Goal: Transaction & Acquisition: Purchase product/service

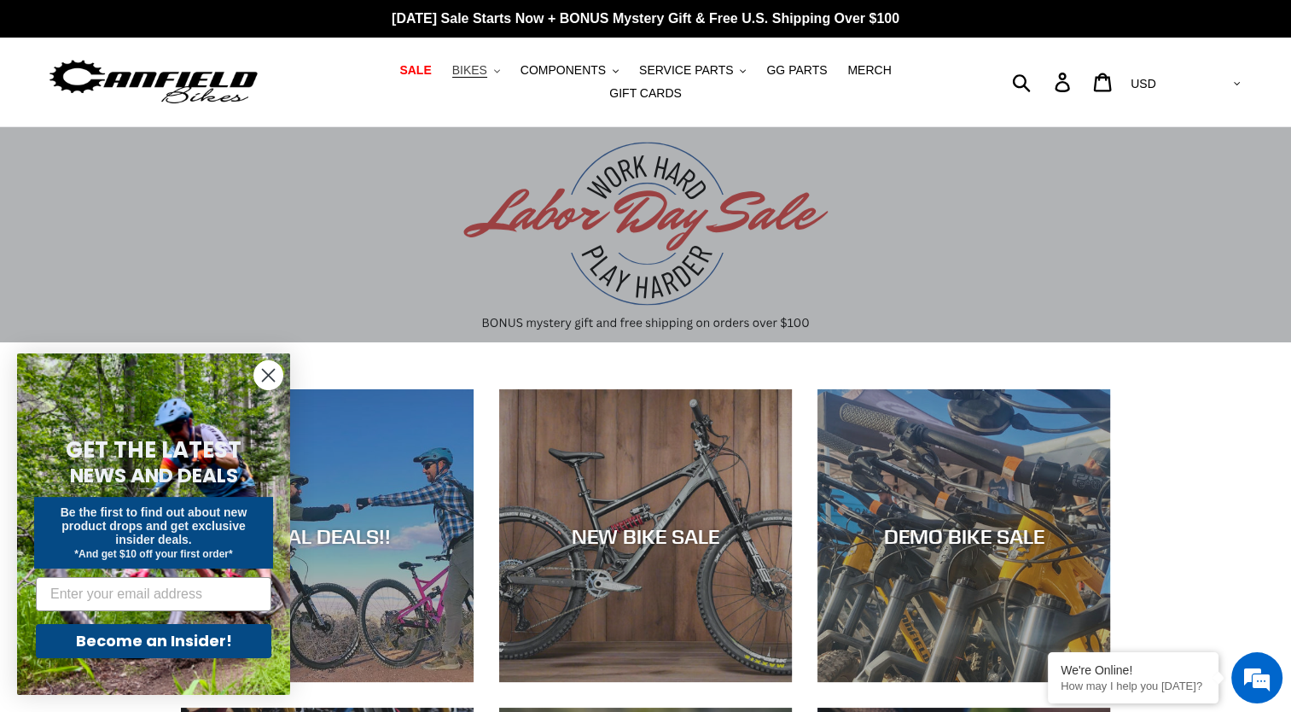
click at [452, 73] on span "BIKES" at bounding box center [469, 70] width 35 height 15
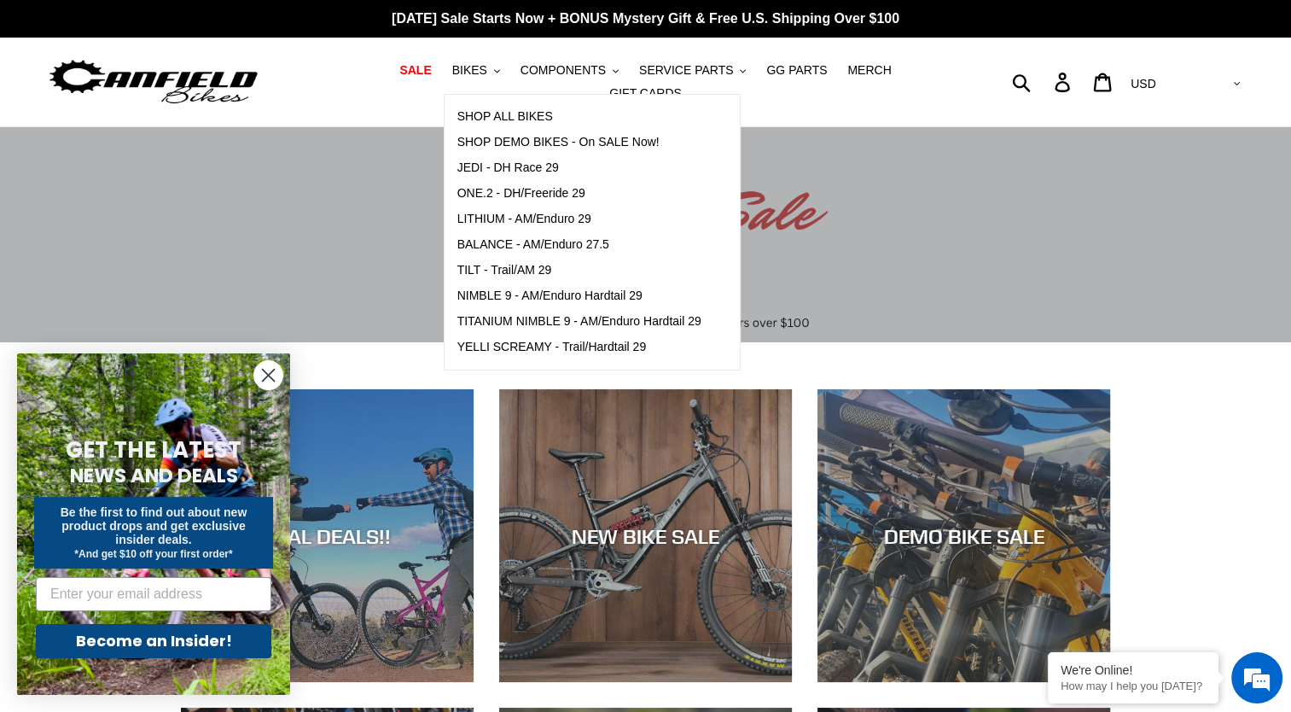
click at [1288, 263] on div "slideshow" at bounding box center [645, 234] width 1291 height 215
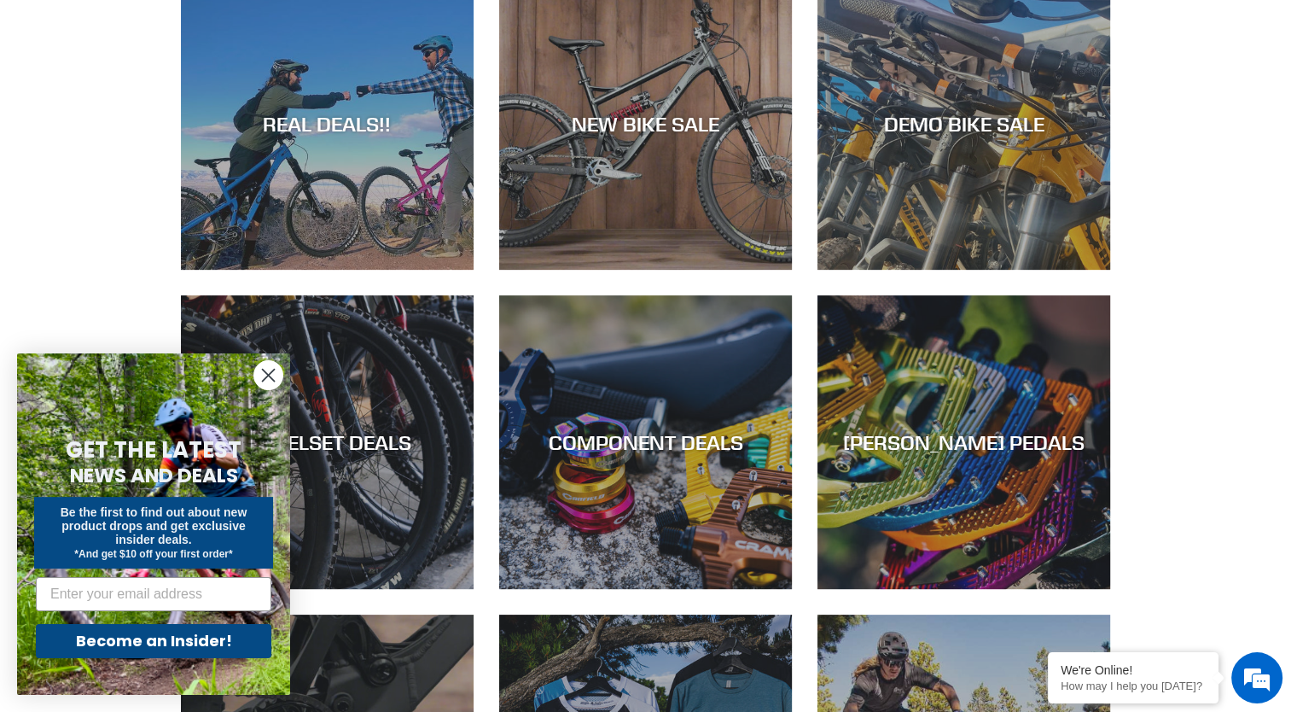
scroll to position [427, 0]
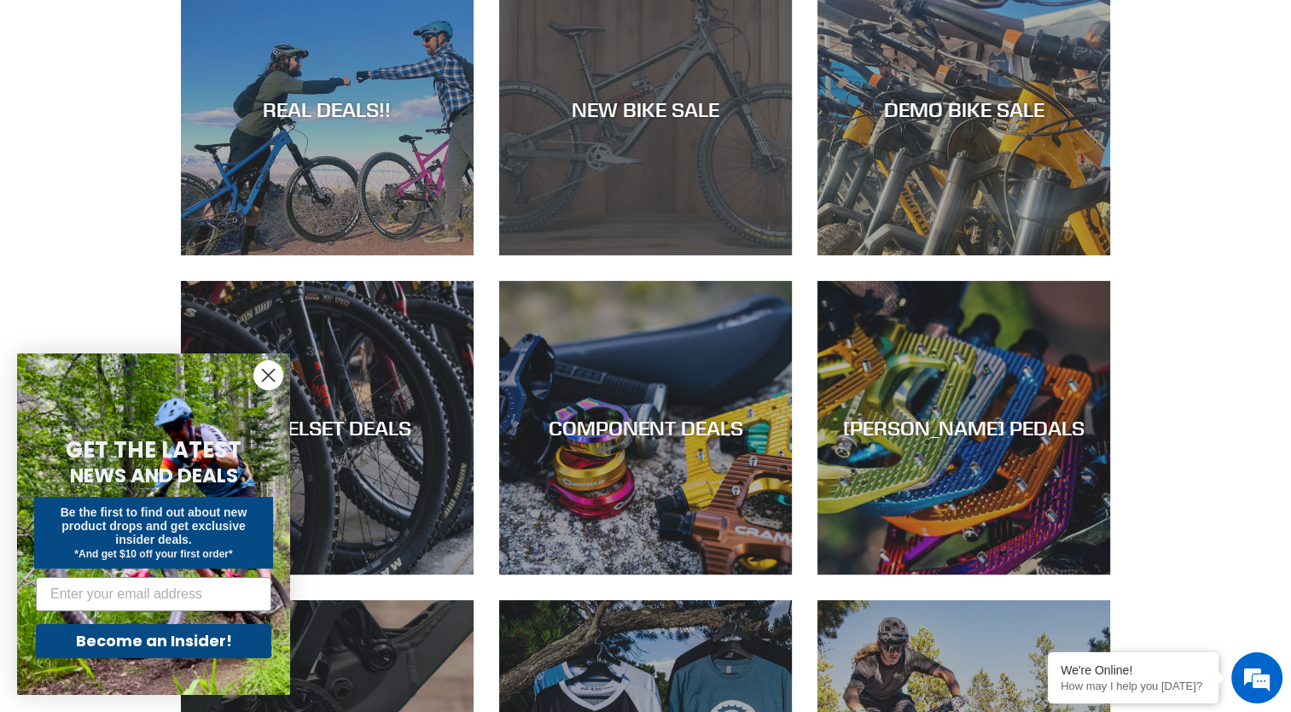
click at [643, 255] on div "NEW BIKE SALE" at bounding box center [645, 255] width 293 height 0
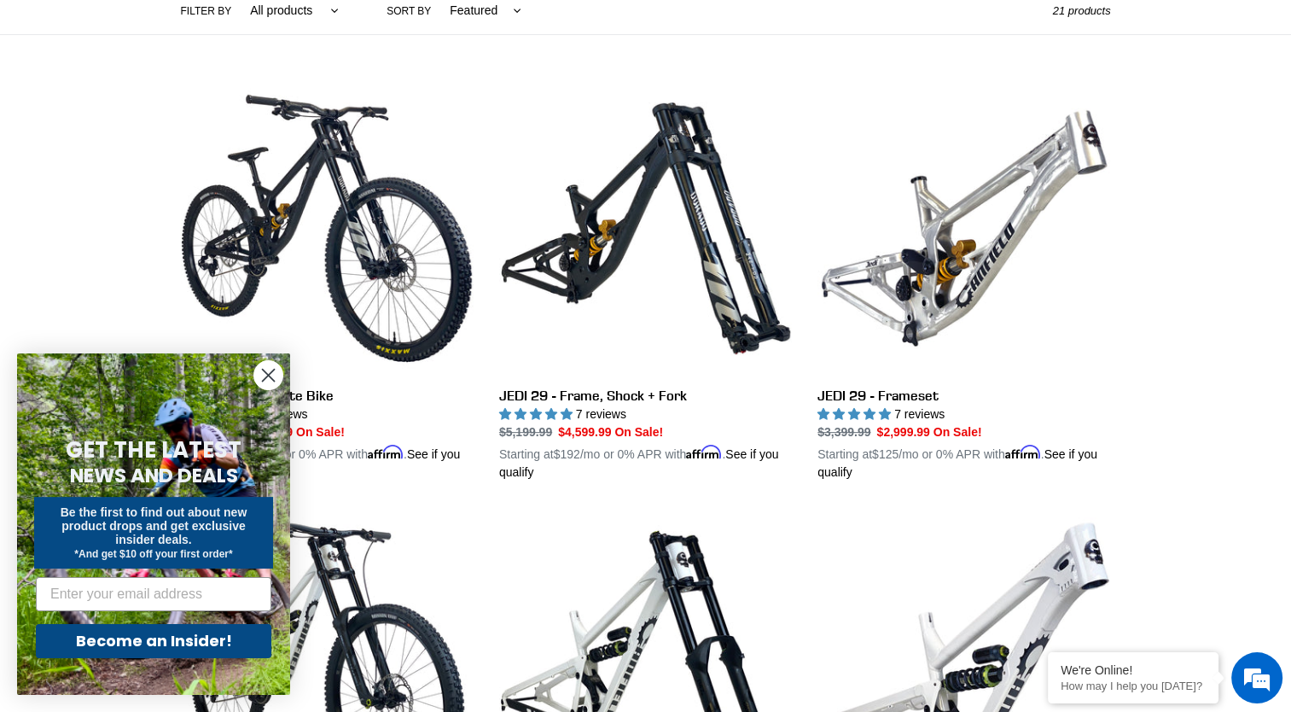
scroll to position [512, 0]
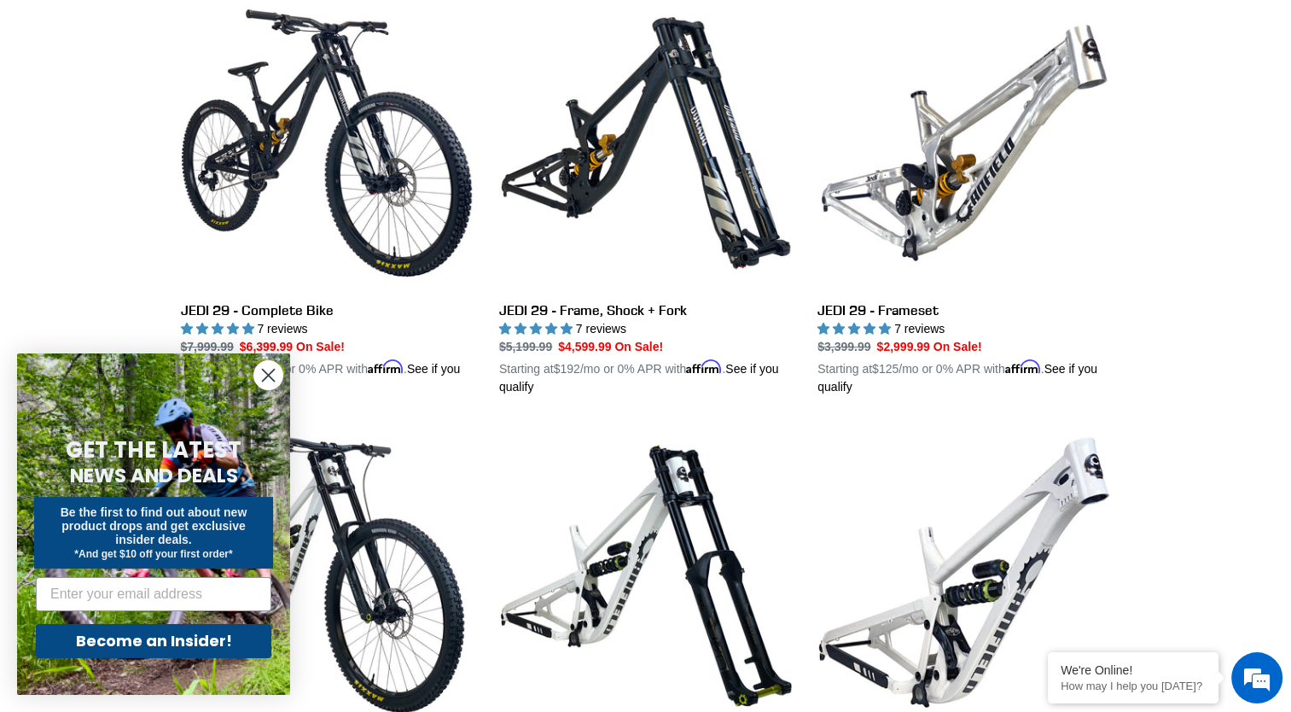
click at [260, 371] on circle "Close dialog" at bounding box center [268, 375] width 28 height 28
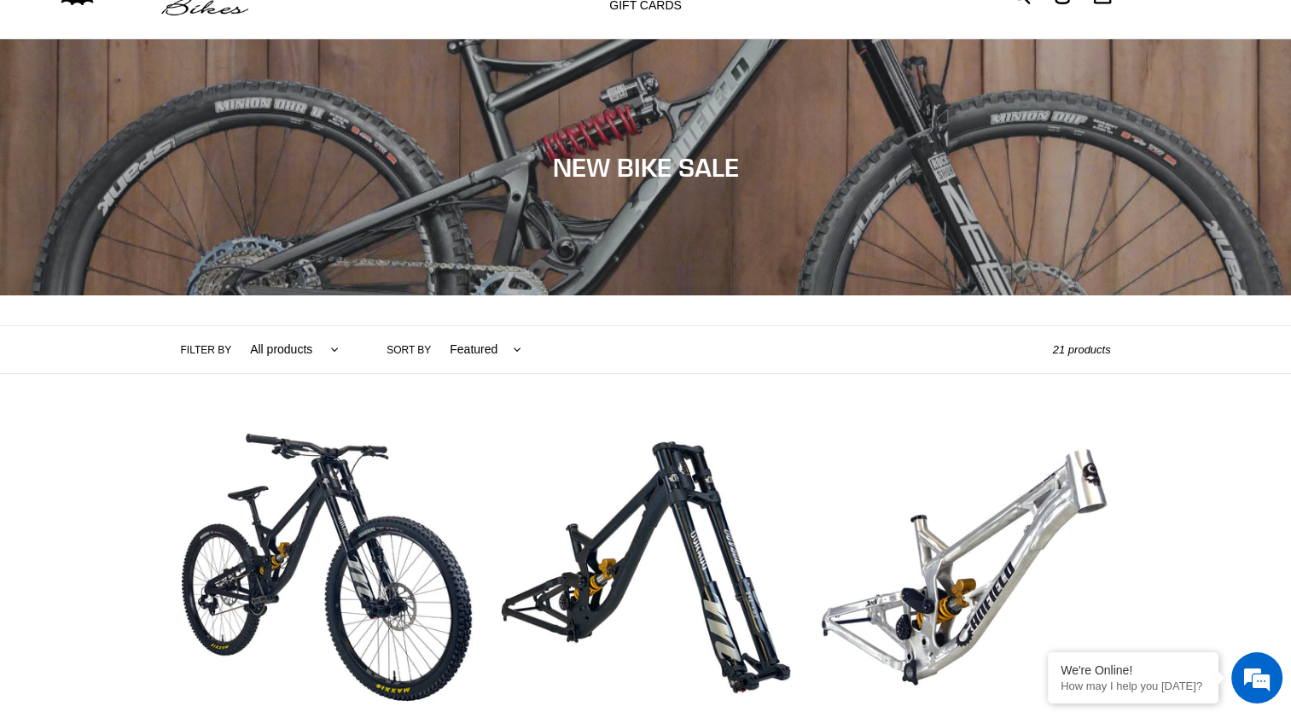
scroll to position [0, 0]
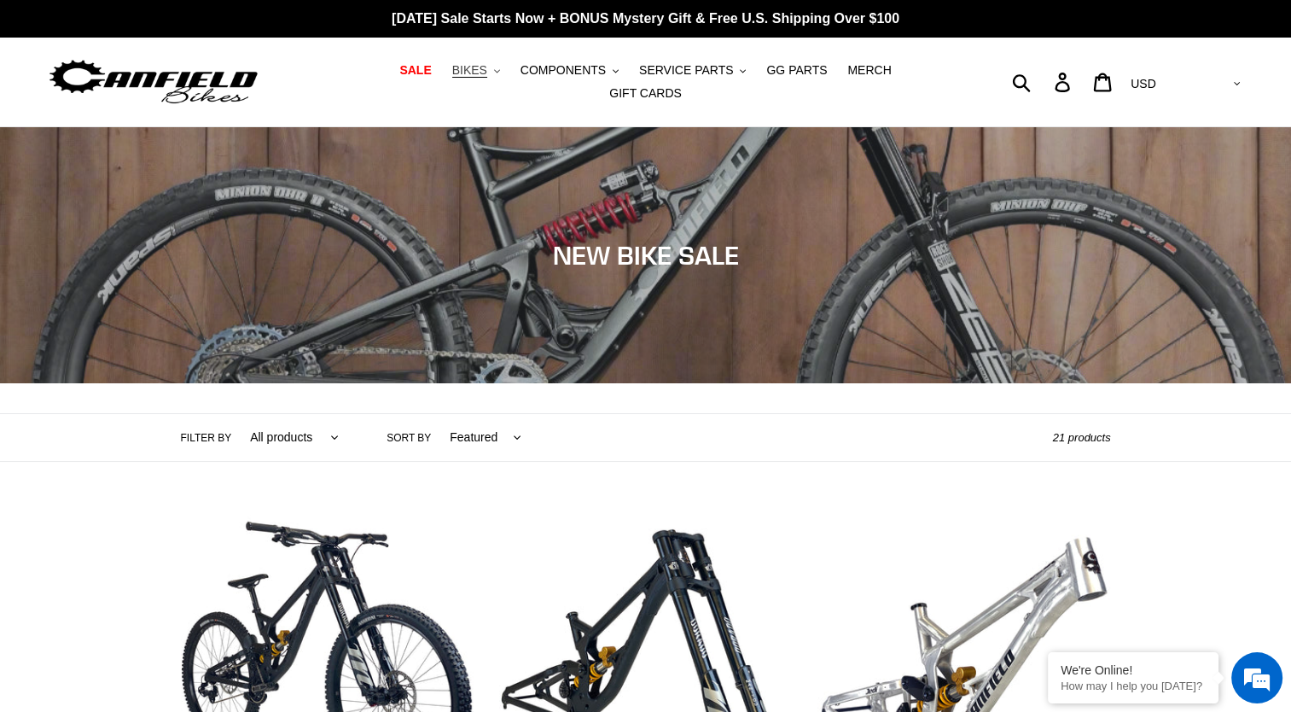
click at [452, 77] on span "BIKES" at bounding box center [469, 70] width 35 height 15
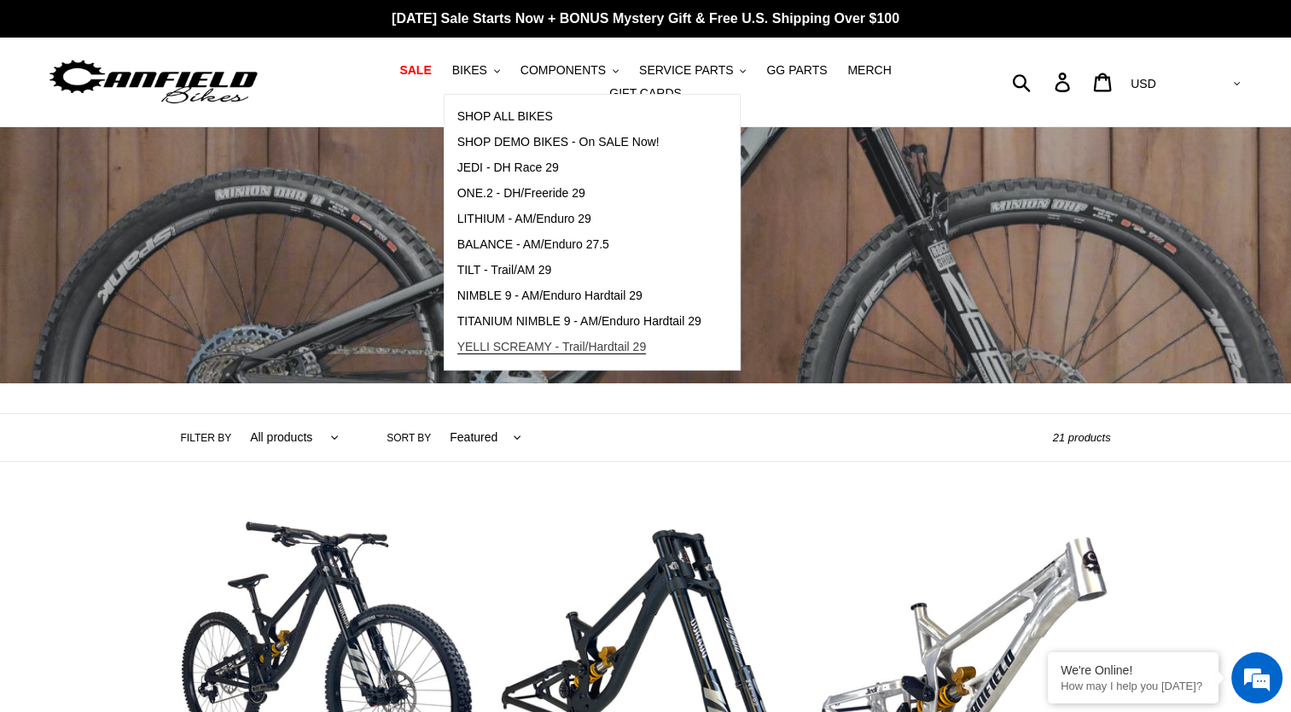
click at [586, 354] on span "YELLI SCREAMY - Trail/Hardtail 29" at bounding box center [551, 347] width 189 height 15
